Goal: Task Accomplishment & Management: Complete application form

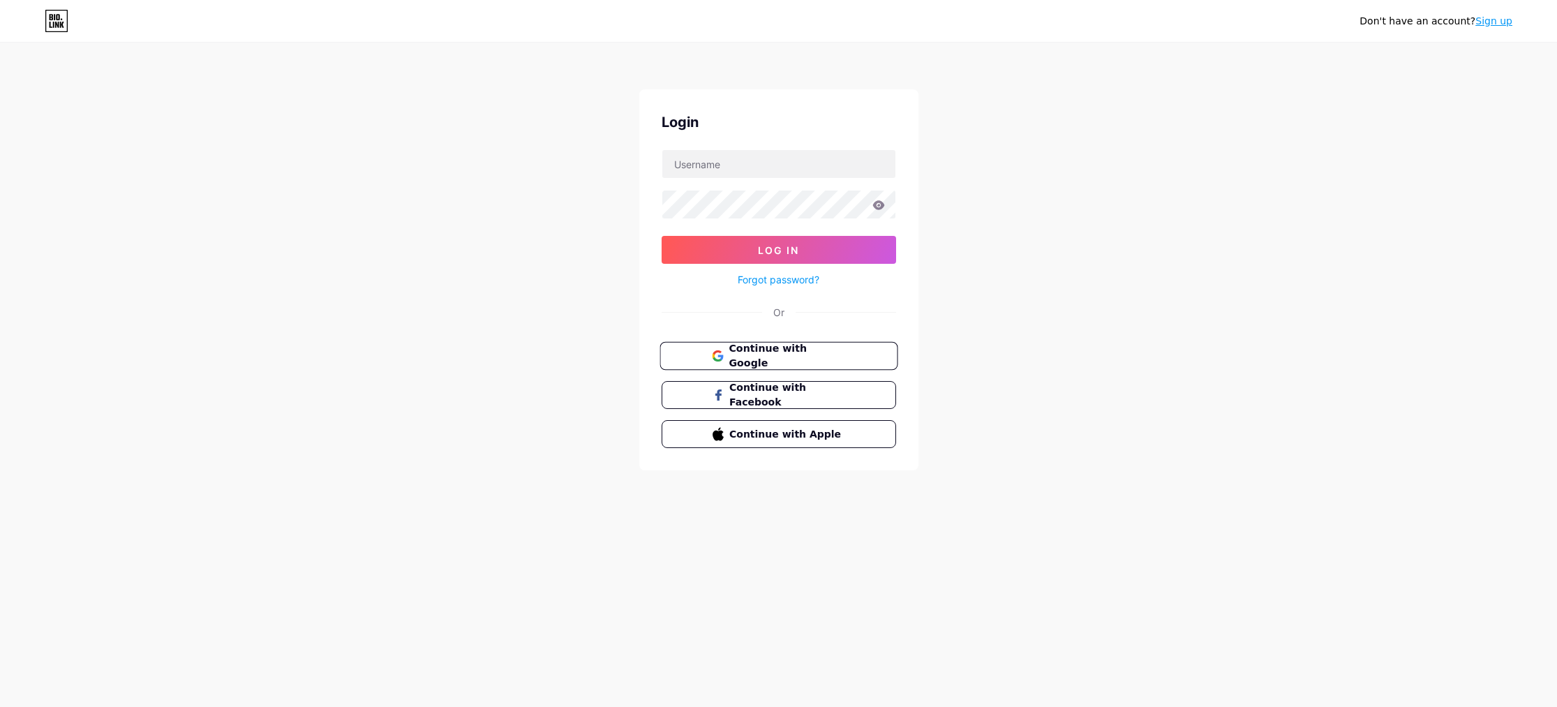
click at [793, 352] on span "Continue with Google" at bounding box center [786, 356] width 117 height 30
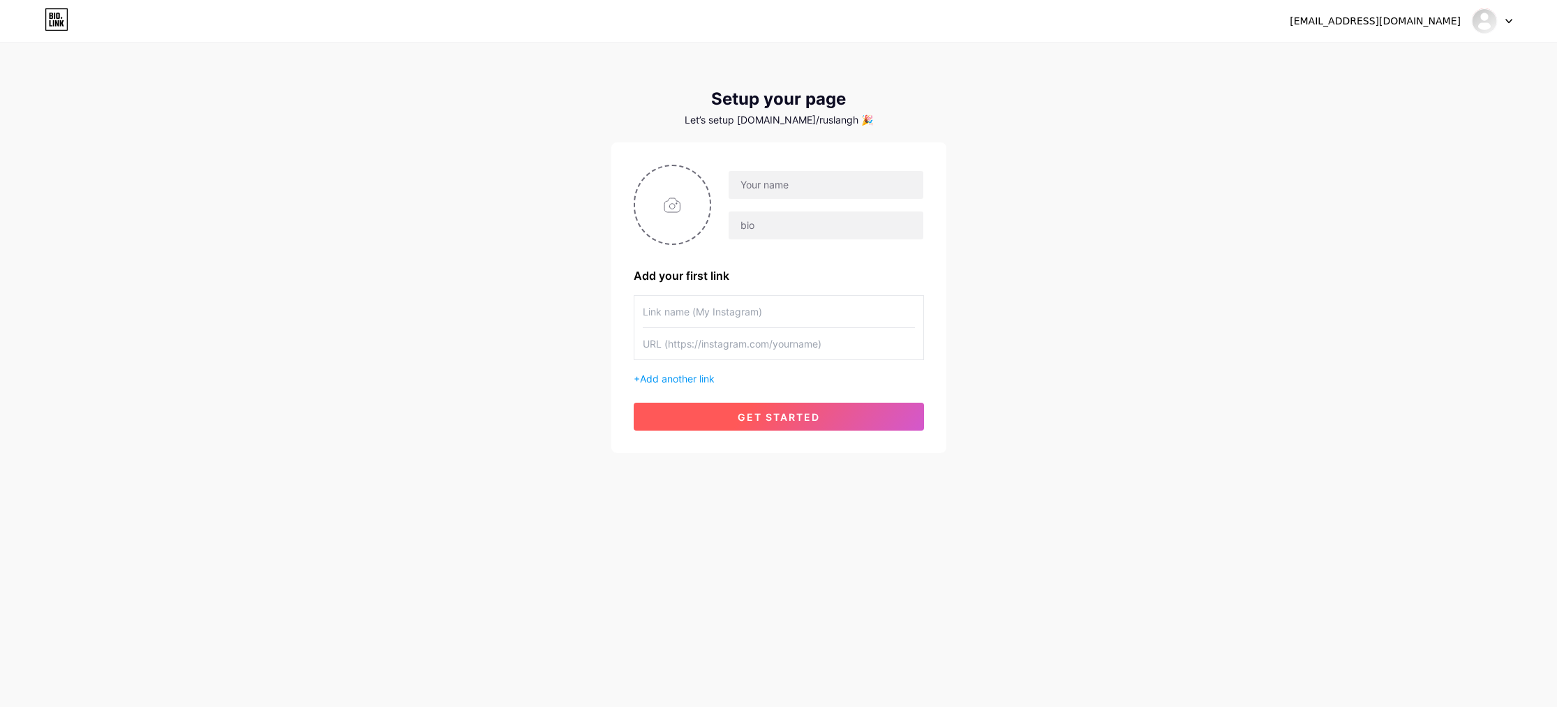
click at [821, 421] on button "get started" at bounding box center [779, 417] width 290 height 28
